Goal: Check status

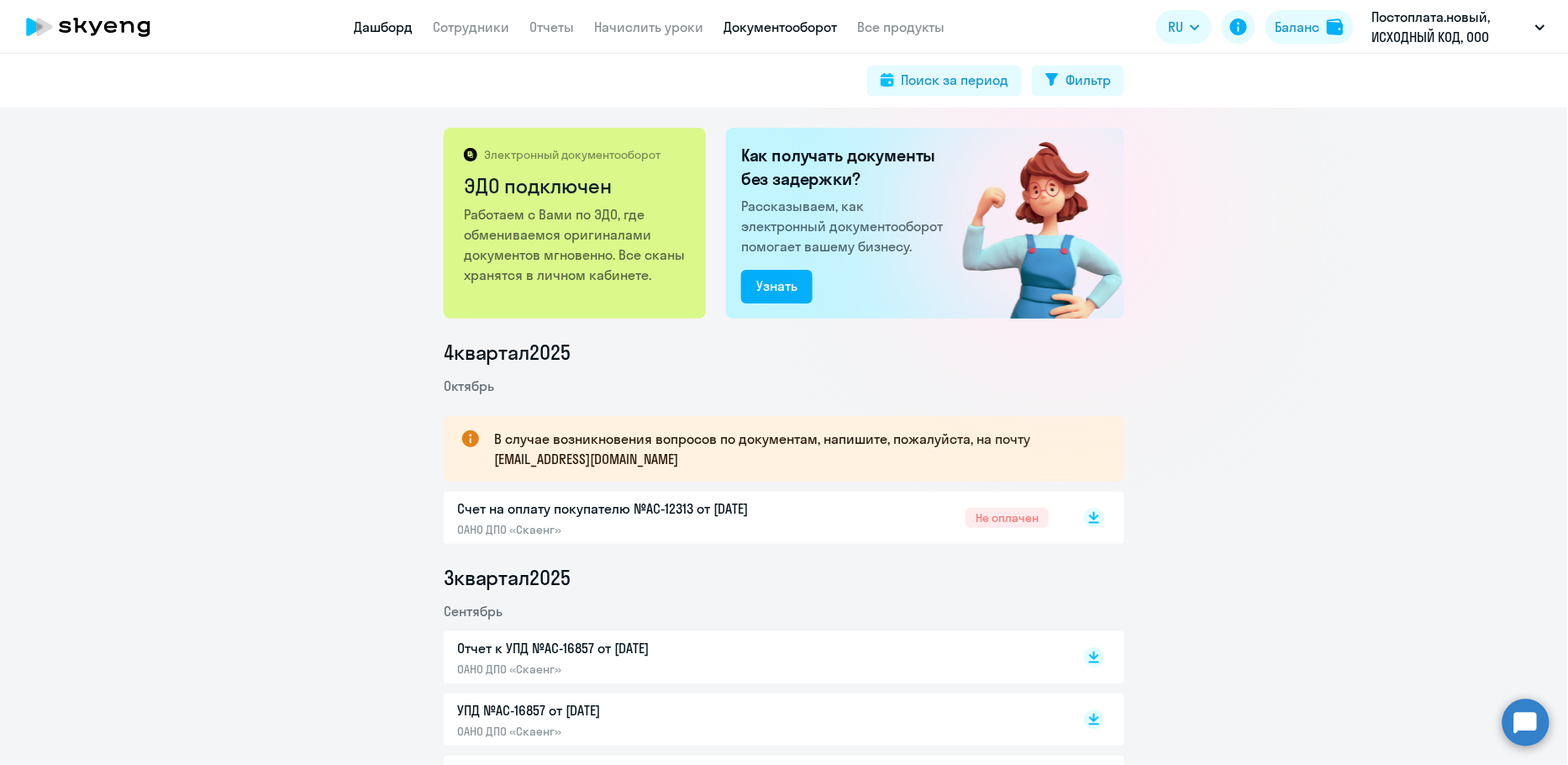
click at [374, 18] on app-menu-item-link "Дашборд" at bounding box center [383, 27] width 59 height 21
click at [378, 27] on link "Дашборд" at bounding box center [383, 26] width 59 height 17
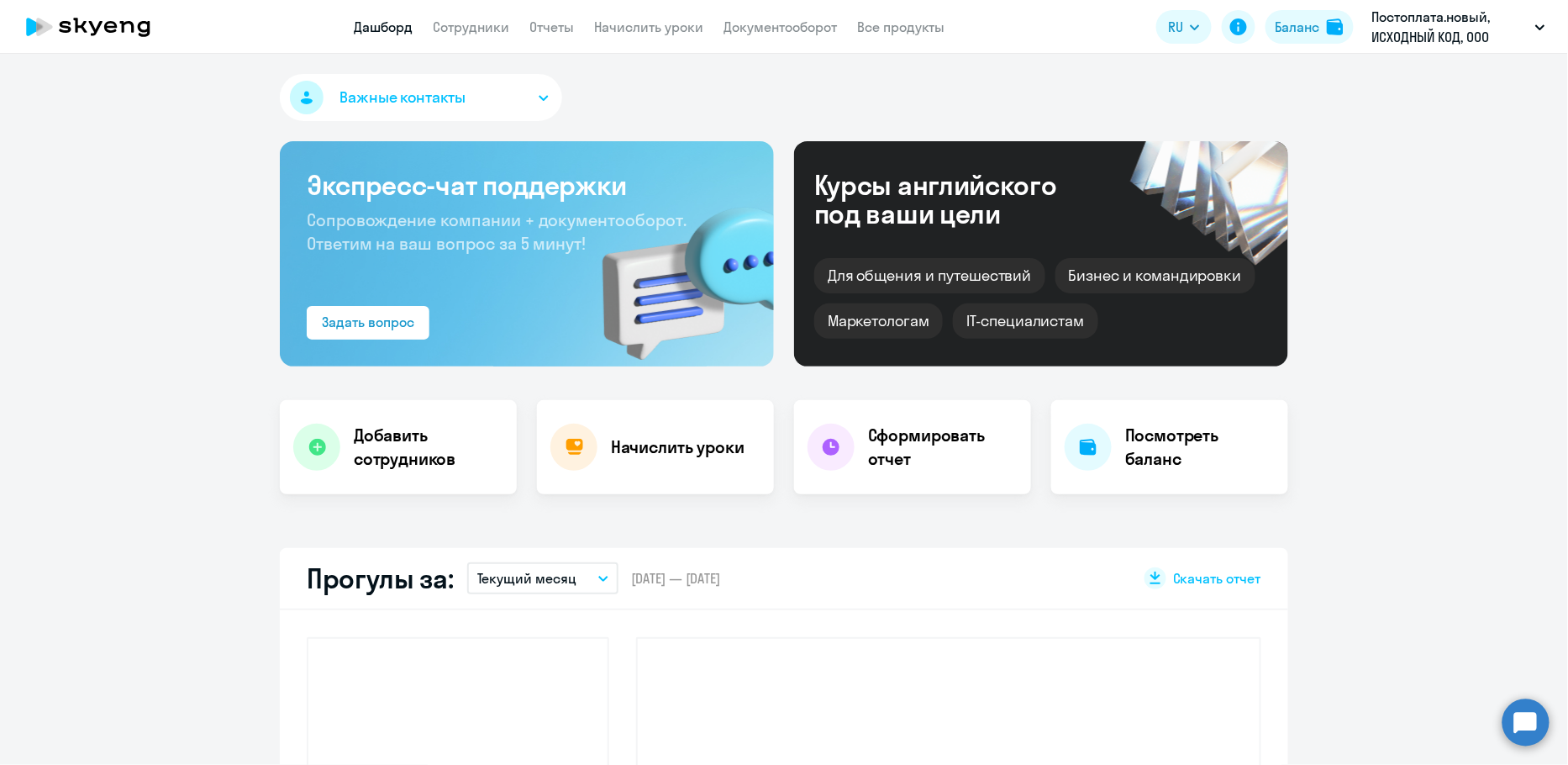
select select "30"
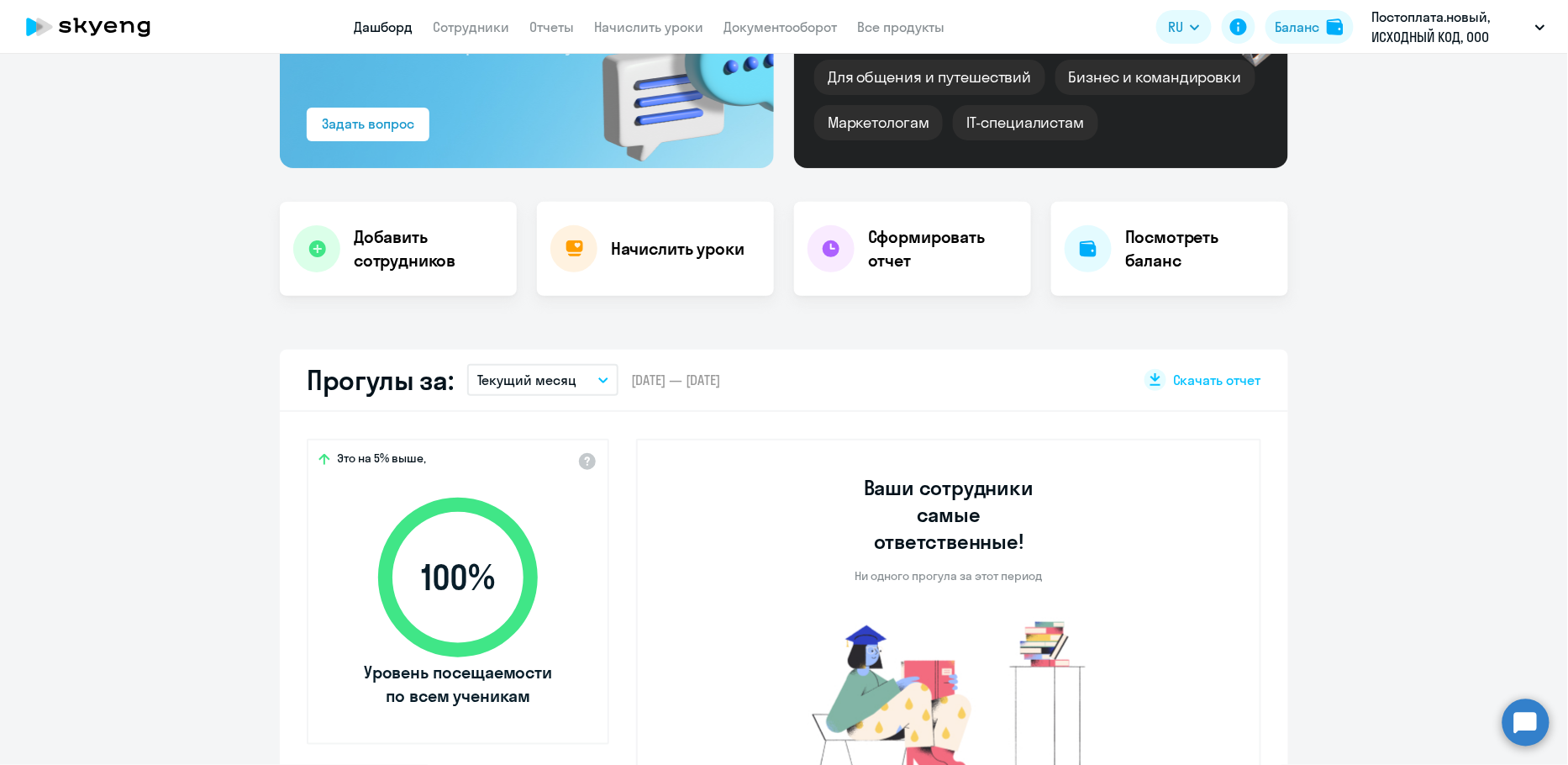
scroll to position [189, 0]
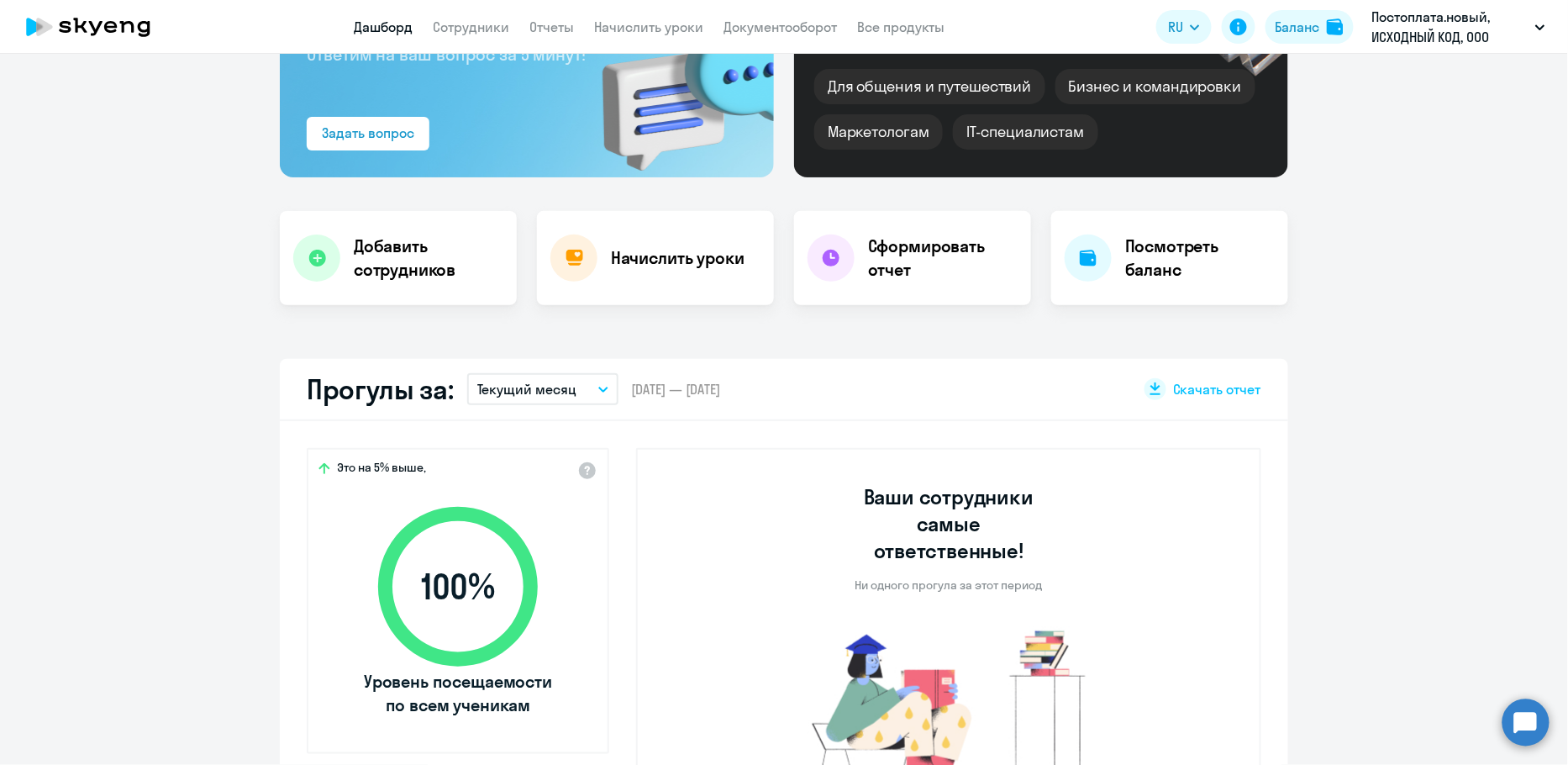
click at [560, 387] on p "Текущий месяц" at bounding box center [527, 389] width 100 height 20
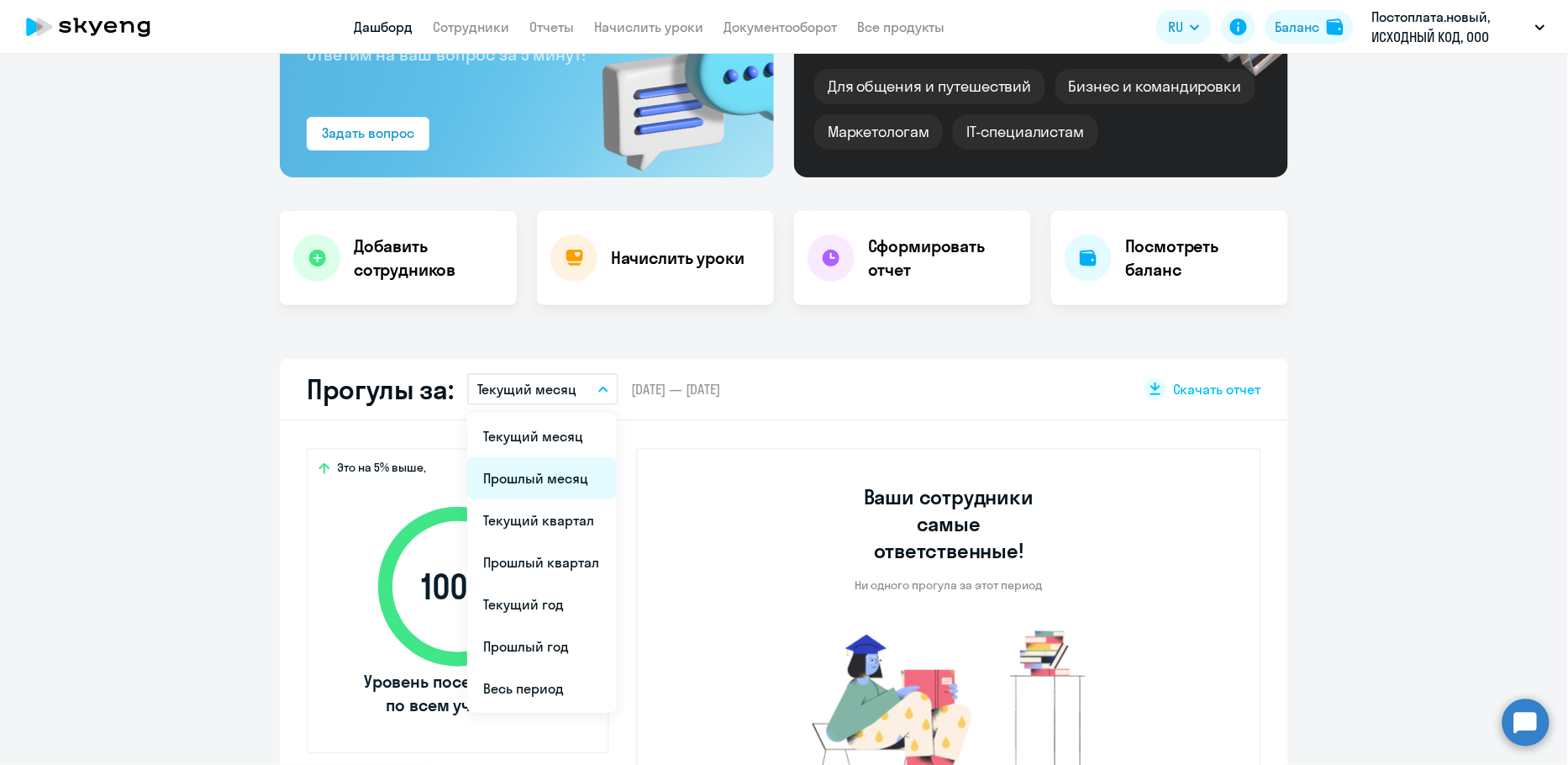
click at [540, 468] on li "Прошлый месяц" at bounding box center [542, 478] width 149 height 42
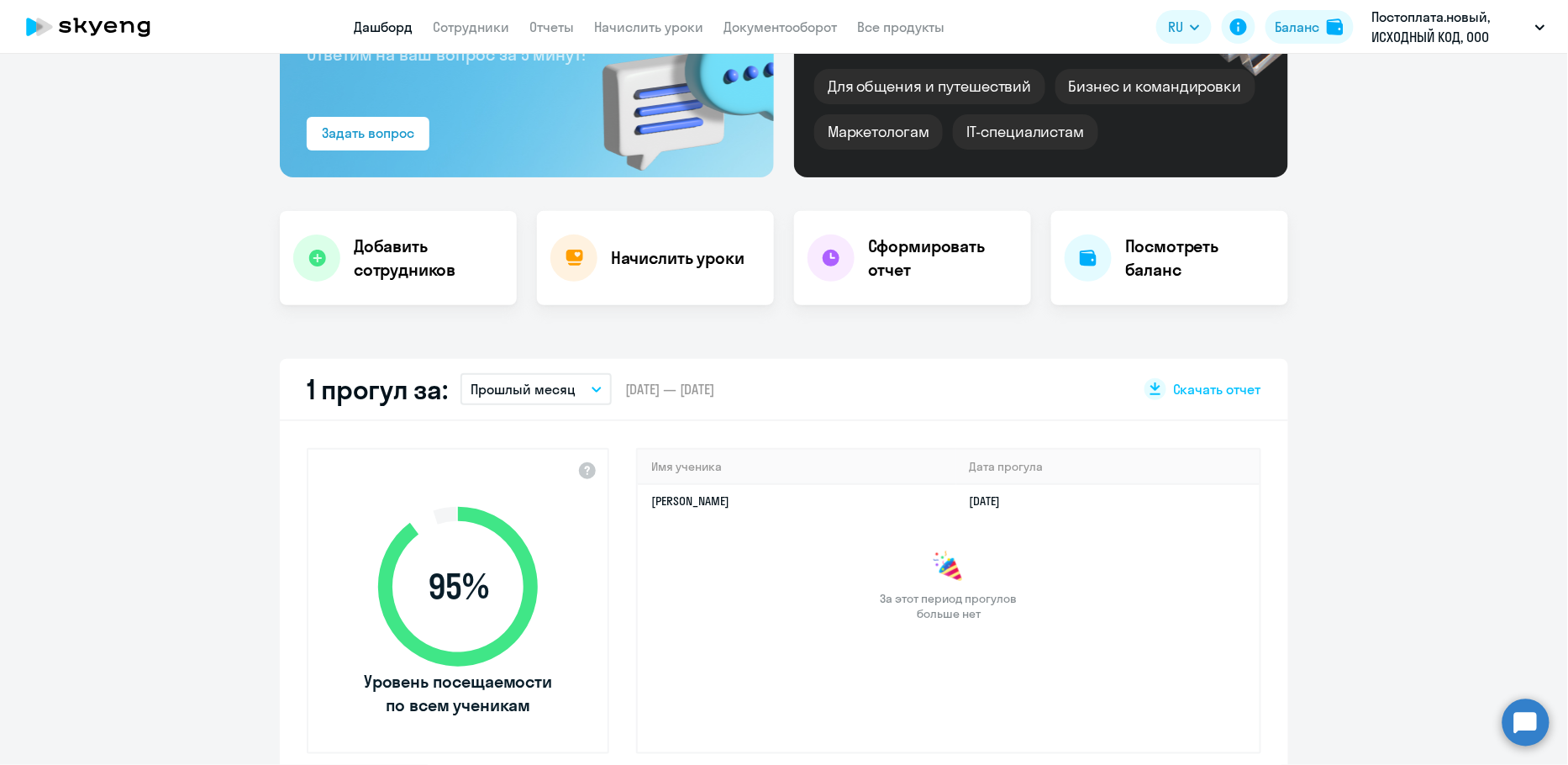
click at [551, 383] on p "Прошлый месяц" at bounding box center [523, 389] width 105 height 20
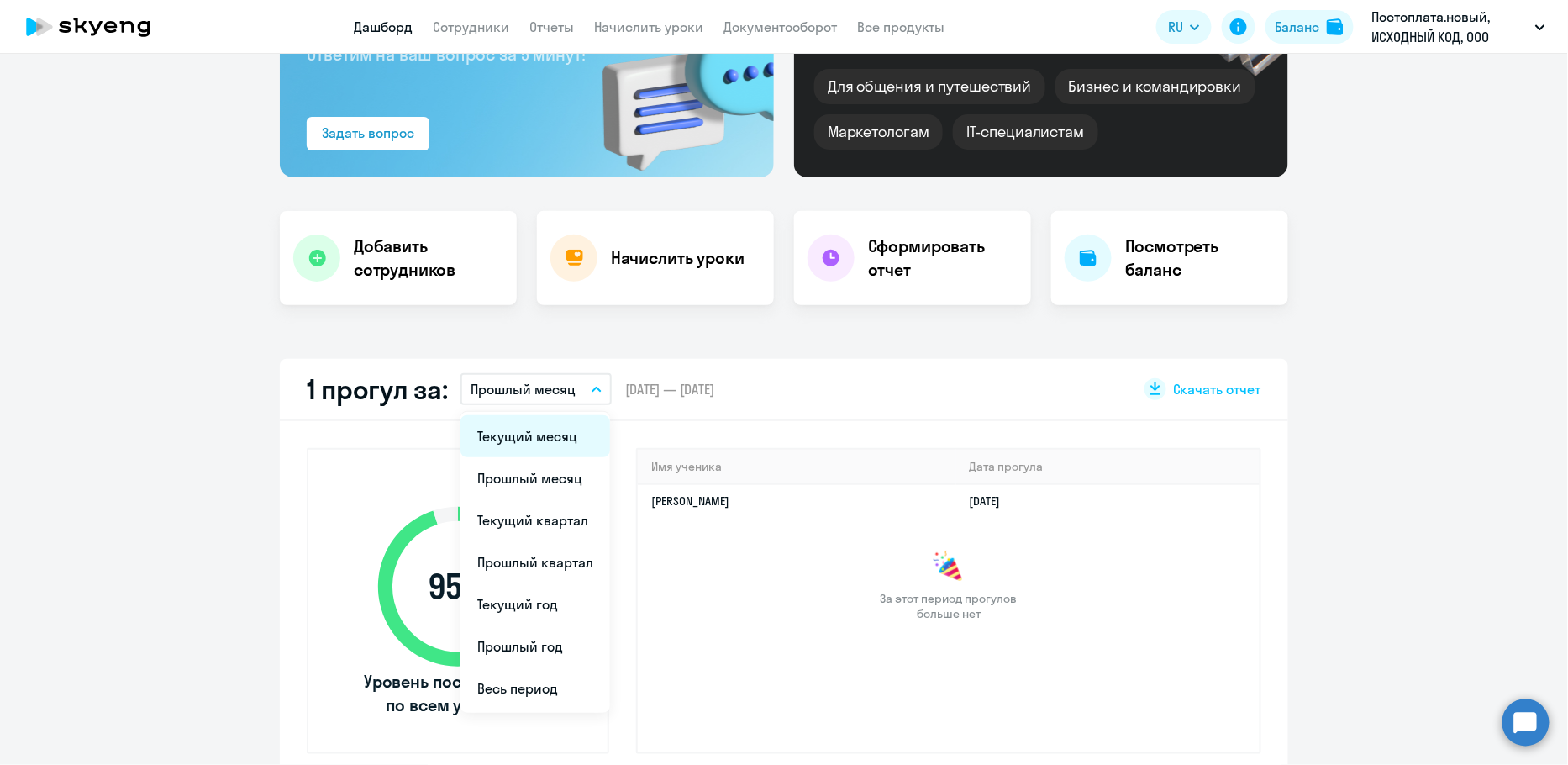
click at [539, 427] on li "Текущий месяц" at bounding box center [535, 436] width 149 height 42
